Goal: Information Seeking & Learning: Learn about a topic

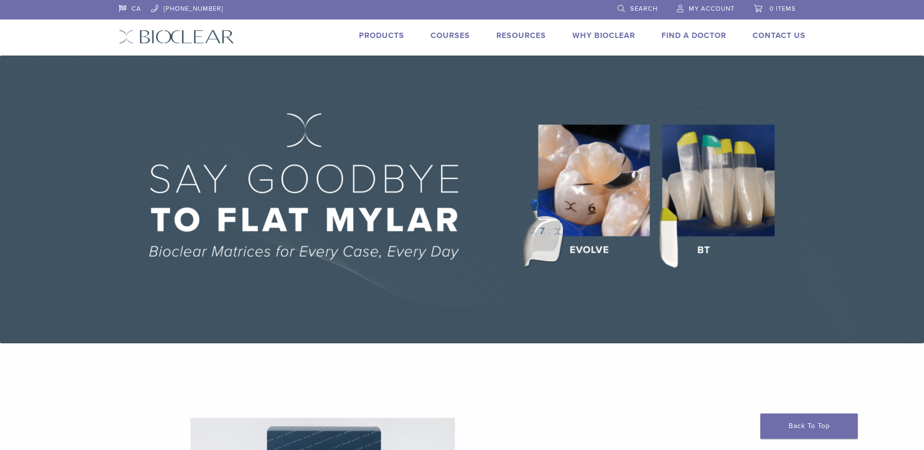
click at [180, 30] on img at bounding box center [176, 37] width 115 height 14
click at [611, 34] on link "Why Bioclear" at bounding box center [603, 36] width 63 height 10
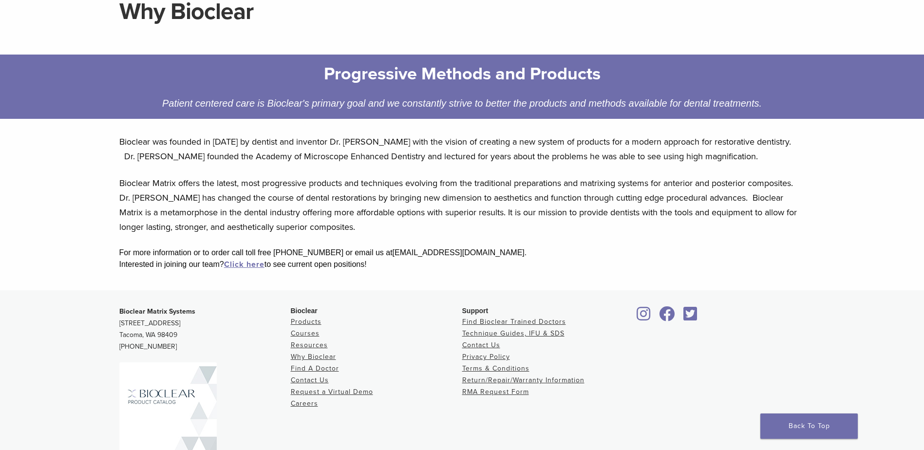
scroll to position [97, 0]
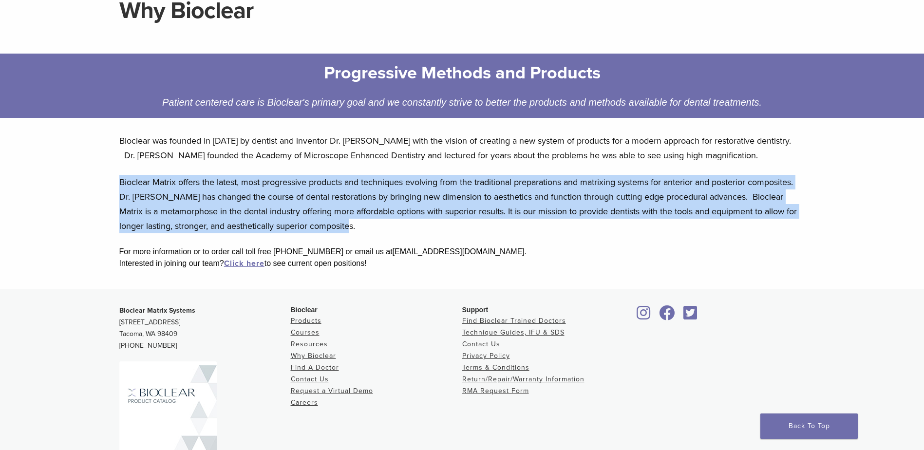
drag, startPoint x: 120, startPoint y: 181, endPoint x: 416, endPoint y: 227, distance: 299.6
click at [416, 227] on p "Bioclear Matrix offers the latest, most progressive products and techniques evo…" at bounding box center [462, 204] width 686 height 58
copy p "Bioclear Matrix offers the latest, most progressive products and techniques evo…"
